Goal: Participate in discussion

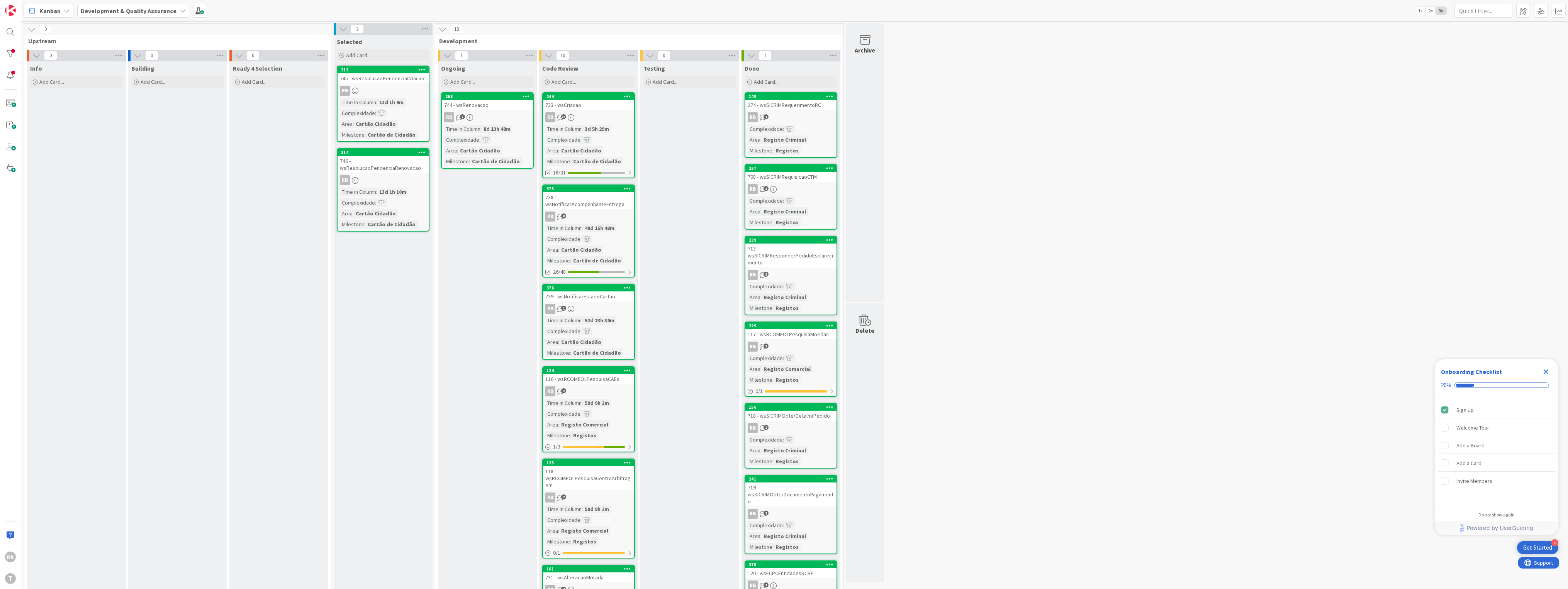
click at [480, 123] on link "268 744 - wsRenovacao RB 7 Time in Column : 8d 13h 48m Complexidade : Area : Ca…" at bounding box center [488, 131] width 93 height 77
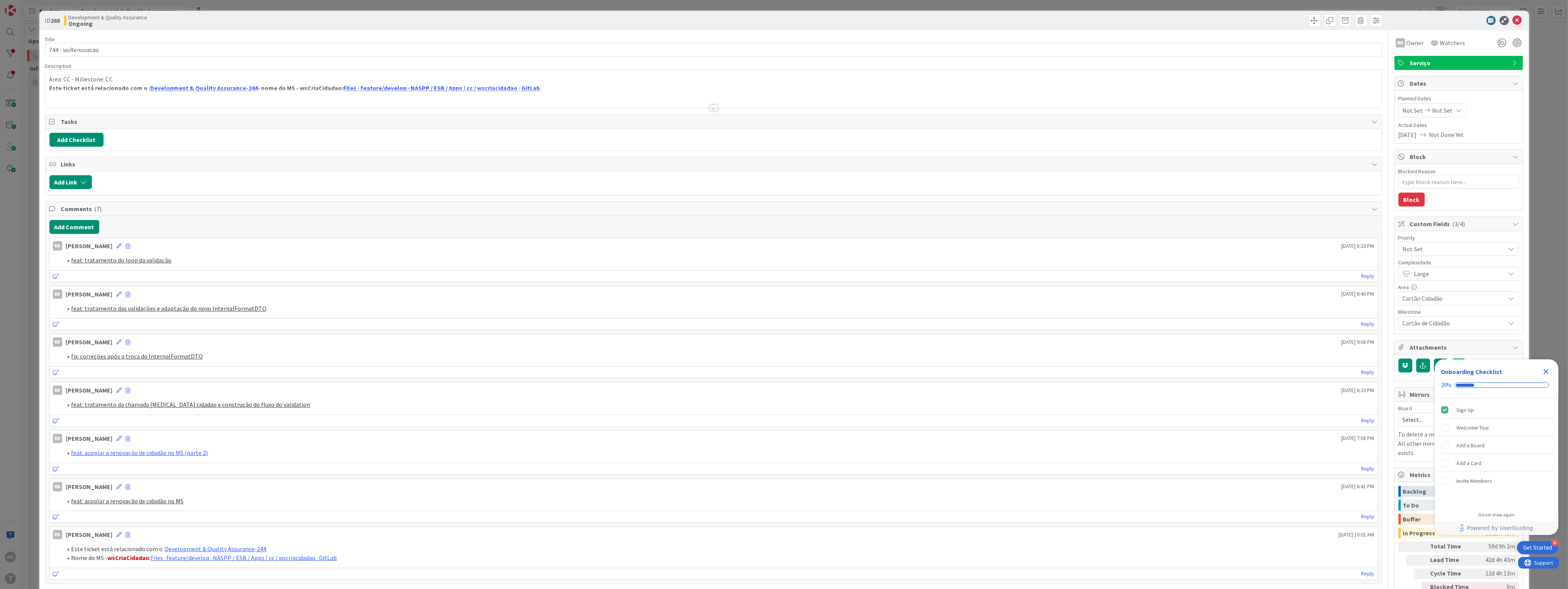
type textarea "x"
click at [79, 228] on button "Add Comment" at bounding box center [74, 227] width 50 height 14
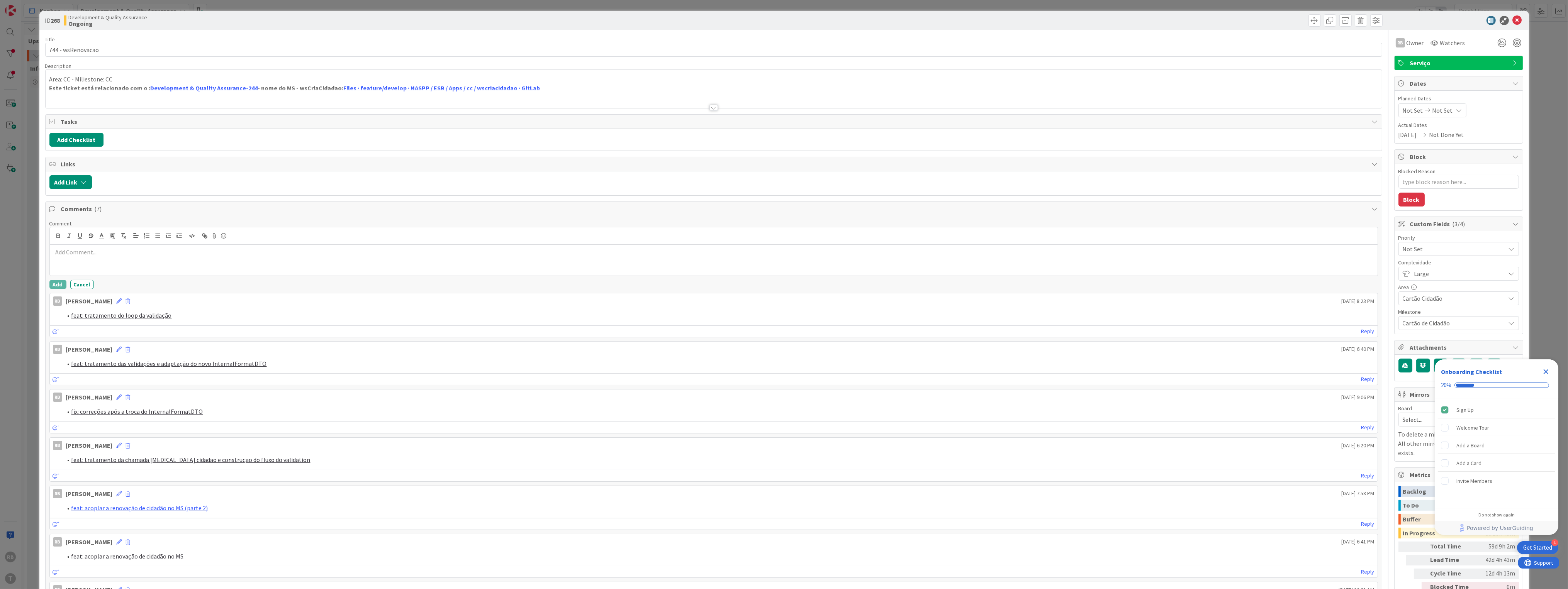
click at [100, 256] on p at bounding box center [713, 252] width 1321 height 9
click at [58, 287] on button "Add" at bounding box center [58, 284] width 17 height 9
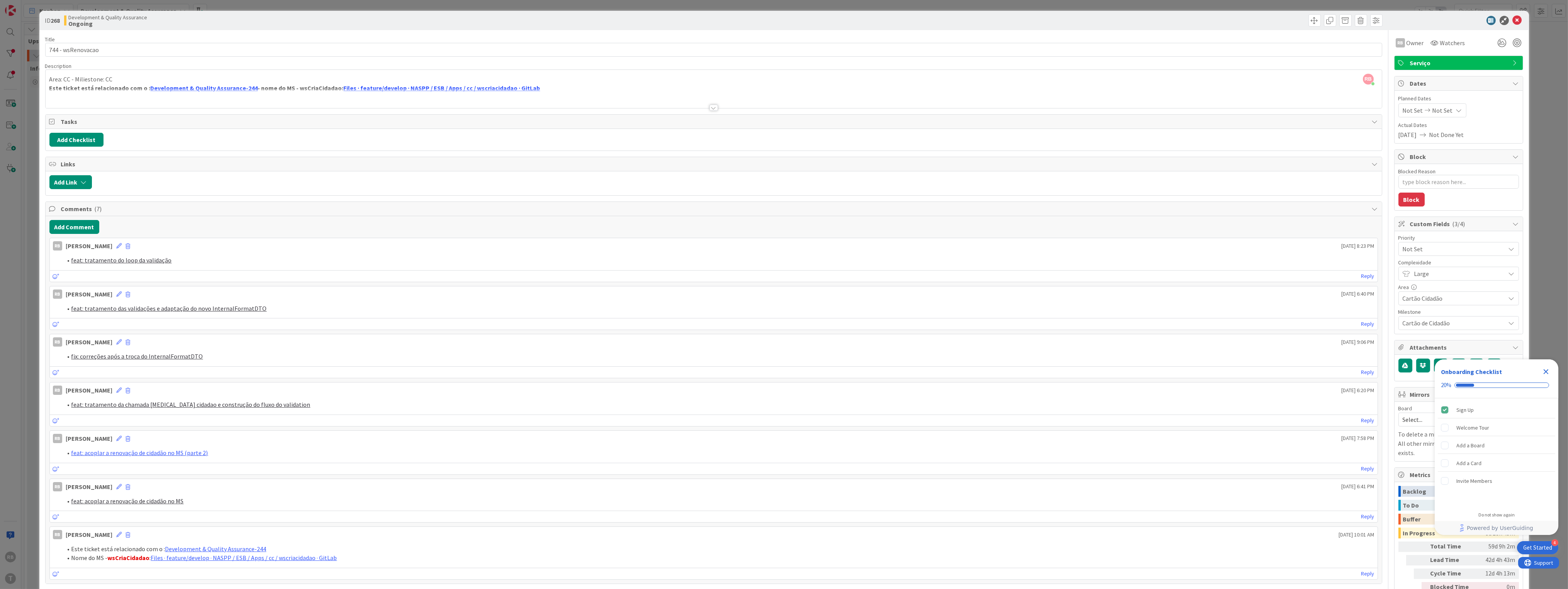
type textarea "x"
